Goal: Find contact information: Find contact information

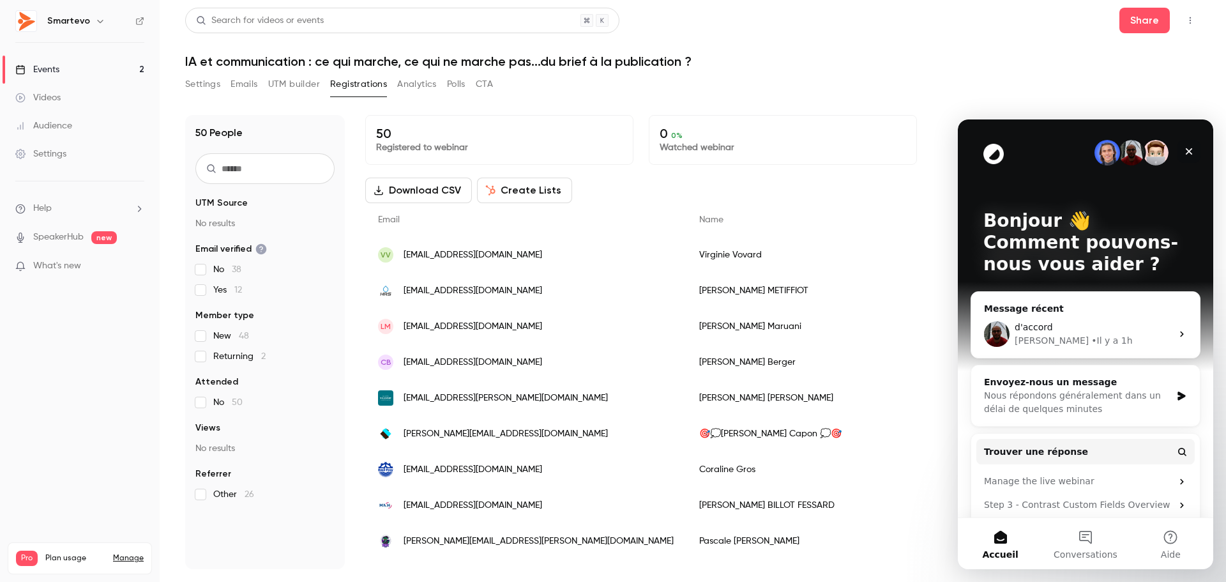
click at [1184, 146] on div "Fermer" at bounding box center [1188, 151] width 23 height 23
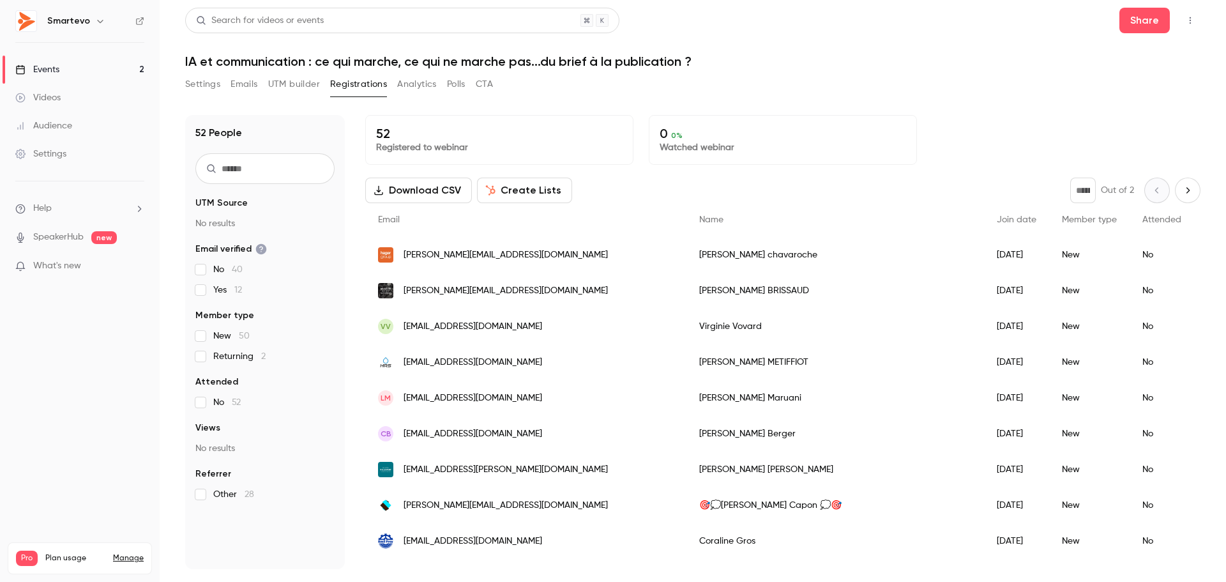
click at [455, 250] on span "[PERSON_NAME][EMAIL_ADDRESS][DOMAIN_NAME]" at bounding box center [506, 254] width 204 height 13
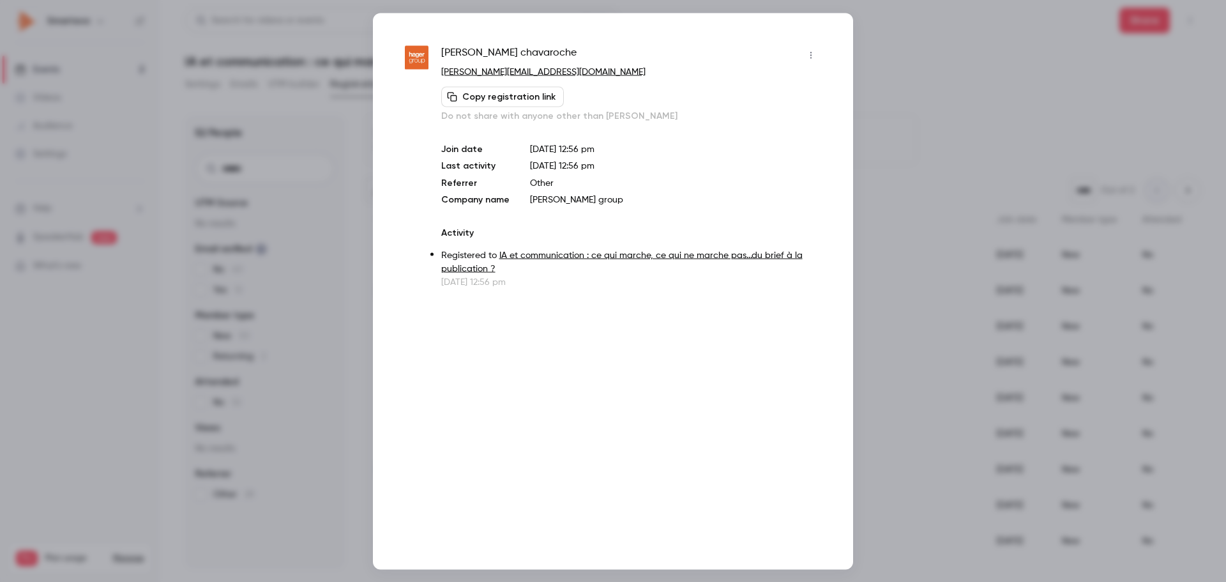
click at [497, 72] on link "[PERSON_NAME][EMAIL_ADDRESS][DOMAIN_NAME]" at bounding box center [543, 71] width 204 height 9
drag, startPoint x: 545, startPoint y: 54, endPoint x: 428, endPoint y: 52, distance: 116.9
click at [428, 52] on div "ludovic chavaroche ludovic.chavaroche@hagergroup.com Copy registration link Do …" at bounding box center [613, 166] width 416 height 243
copy div "ludovic chavaroche"
click at [835, 31] on div "ludovic chavaroche ludovic.chavaroche@hagergroup.com Copy registration link Do …" at bounding box center [613, 291] width 480 height 556
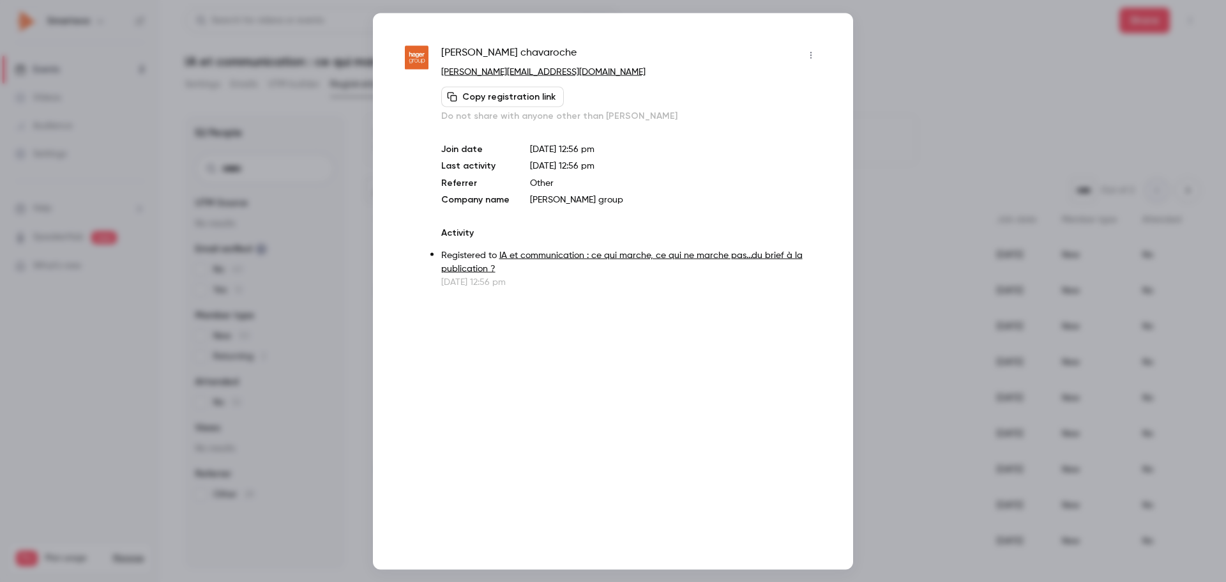
click at [901, 30] on div at bounding box center [613, 291] width 1226 height 582
